Goal: Task Accomplishment & Management: Complete application form

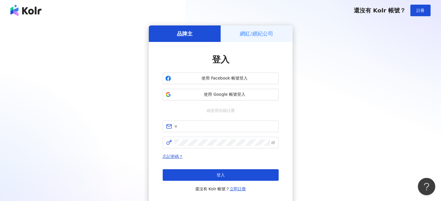
click at [261, 37] on h5 "網紅/經紀公司" at bounding box center [256, 33] width 33 height 7
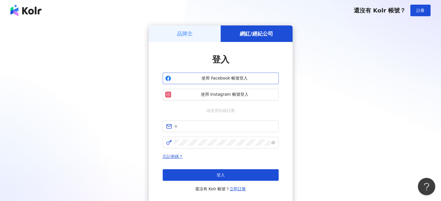
click at [218, 79] on span "使用 Facebook 帳號登入" at bounding box center [224, 79] width 103 height 6
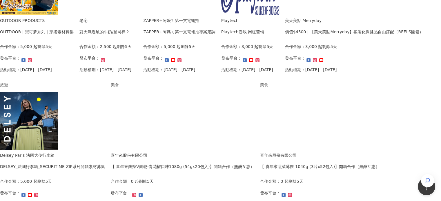
scroll to position [174, 0]
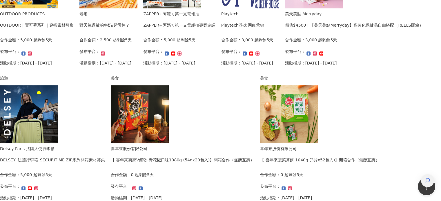
click at [431, 174] on div "button" at bounding box center [427, 180] width 13 height 13
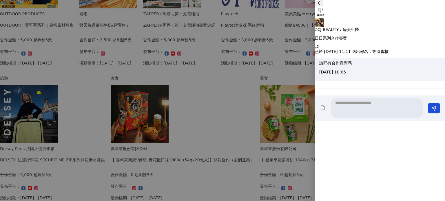
click at [11, 110] on div at bounding box center [222, 100] width 445 height 201
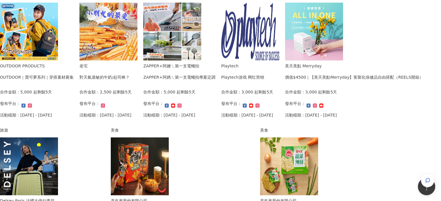
scroll to position [116, 0]
